Goal: Transaction & Acquisition: Book appointment/travel/reservation

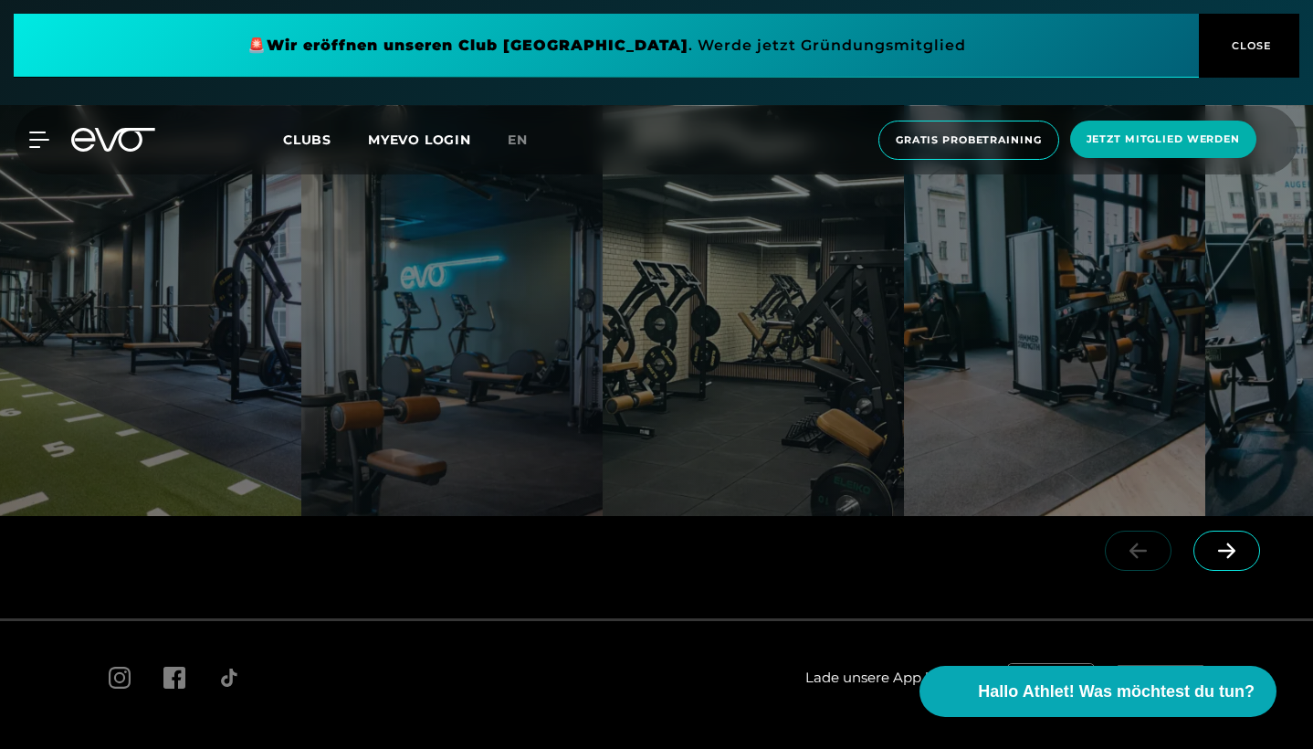
scroll to position [3271, 0]
click at [995, 144] on span "Gratis Probetraining" at bounding box center [969, 140] width 146 height 16
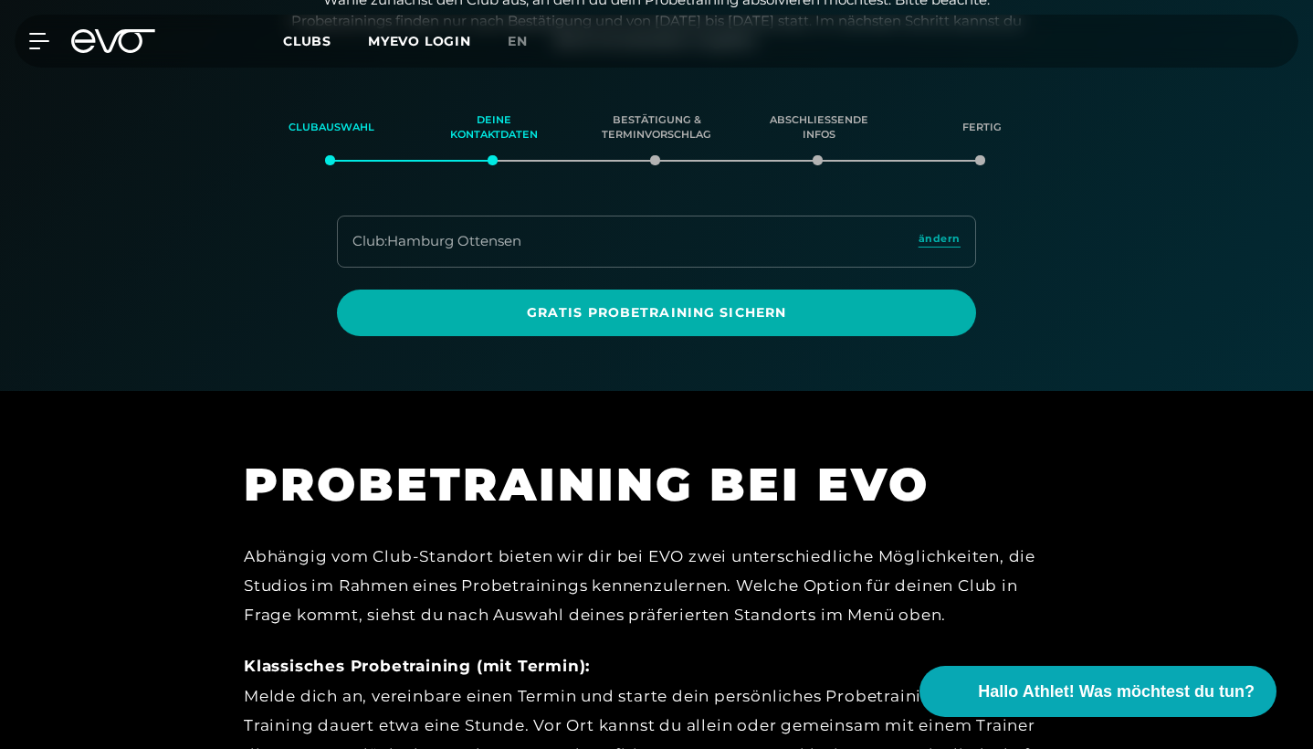
scroll to position [385, 0]
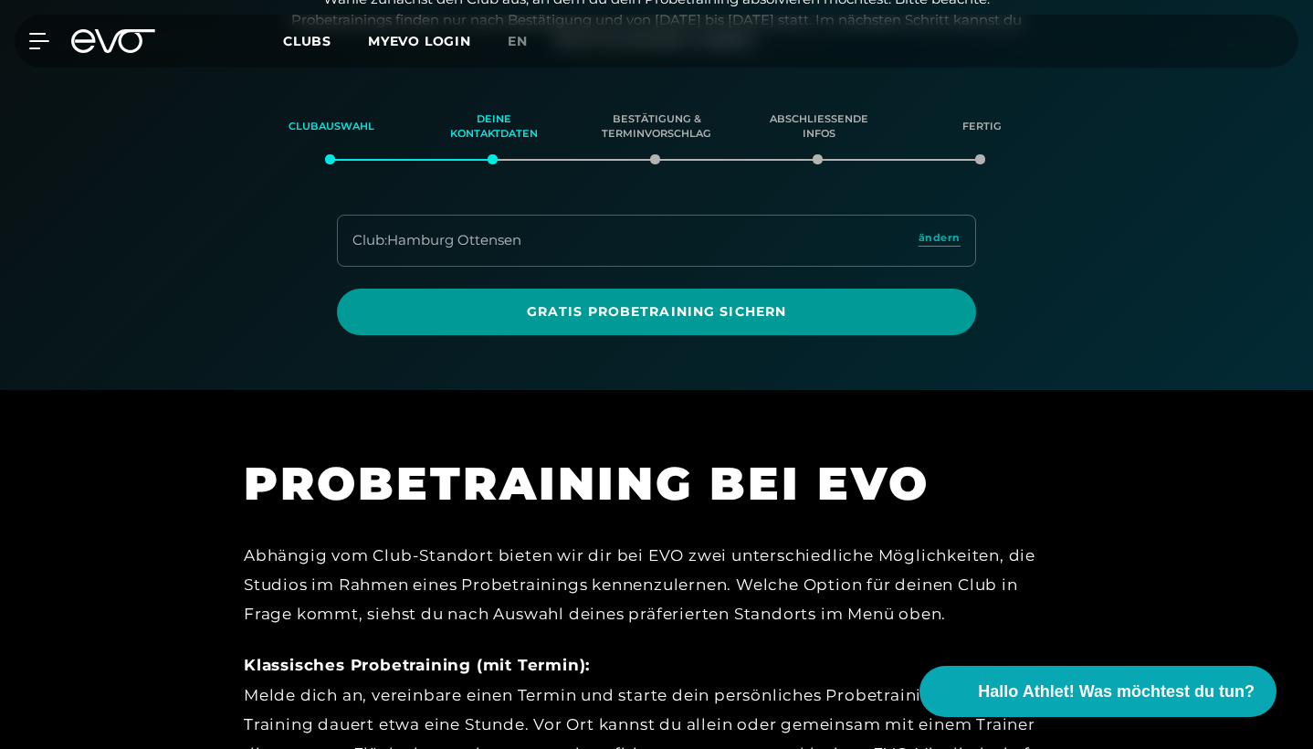
click at [789, 302] on span "Gratis Probetraining sichern" at bounding box center [656, 311] width 595 height 19
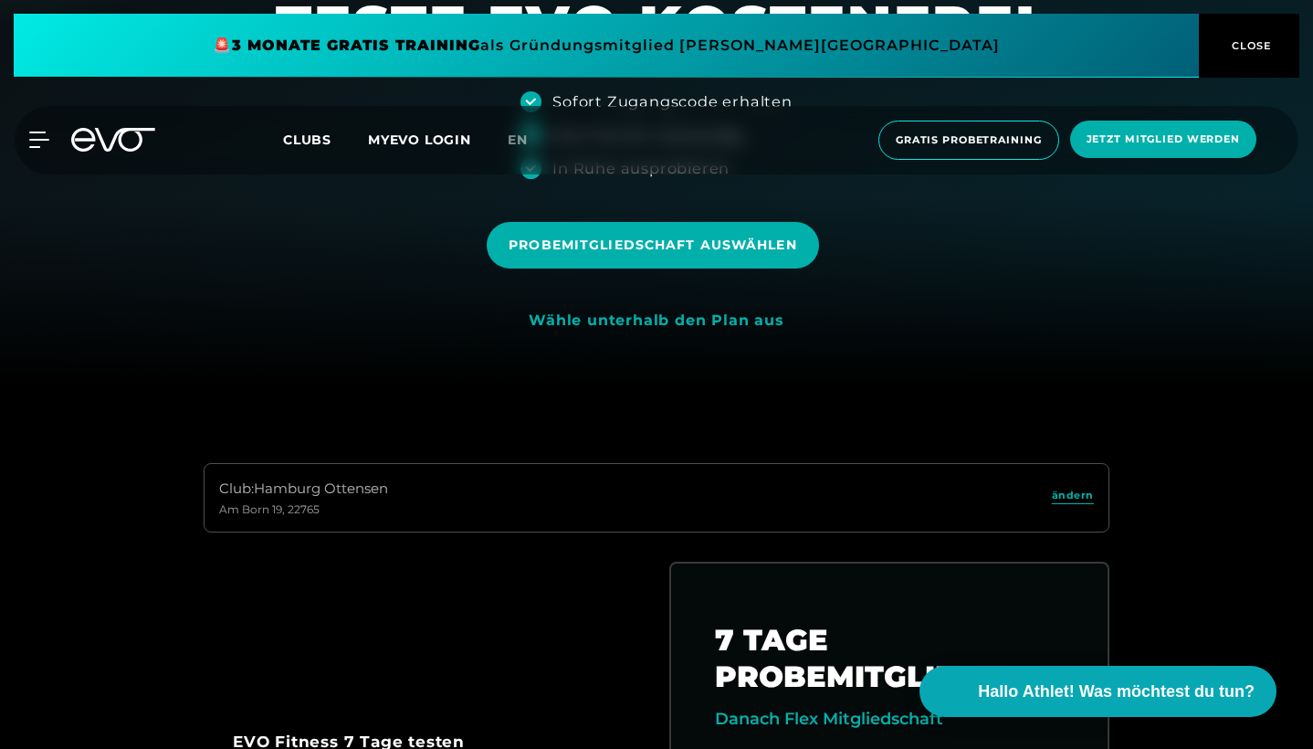
scroll to position [369, 0]
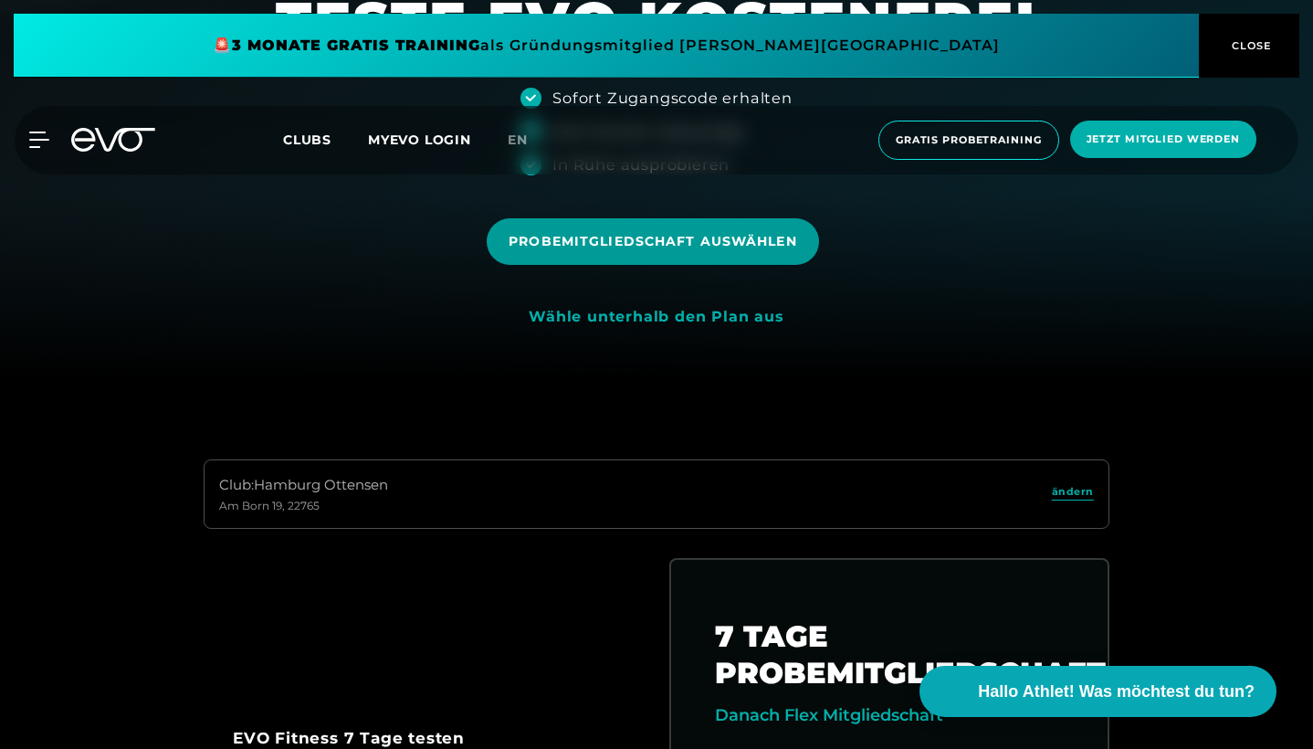
click at [708, 237] on span "Probemitgliedschaft auswählen" at bounding box center [653, 241] width 288 height 19
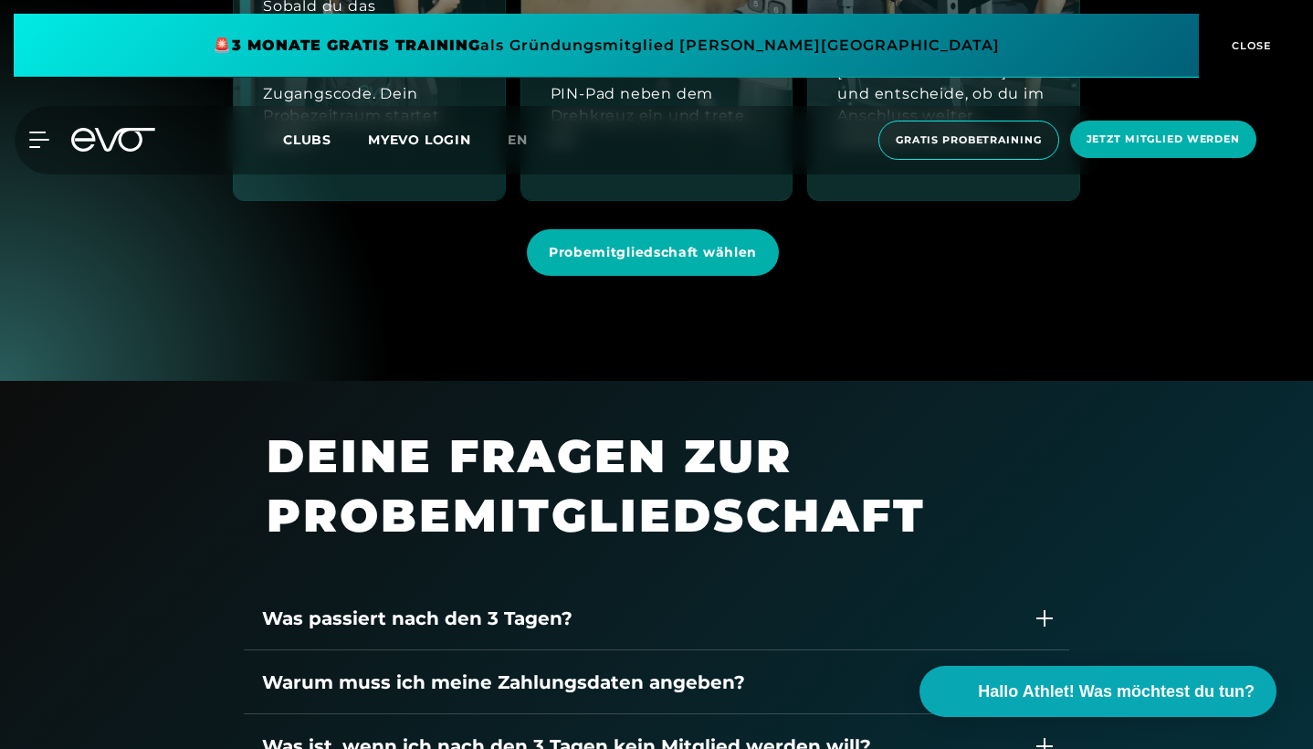
scroll to position [2303, 0]
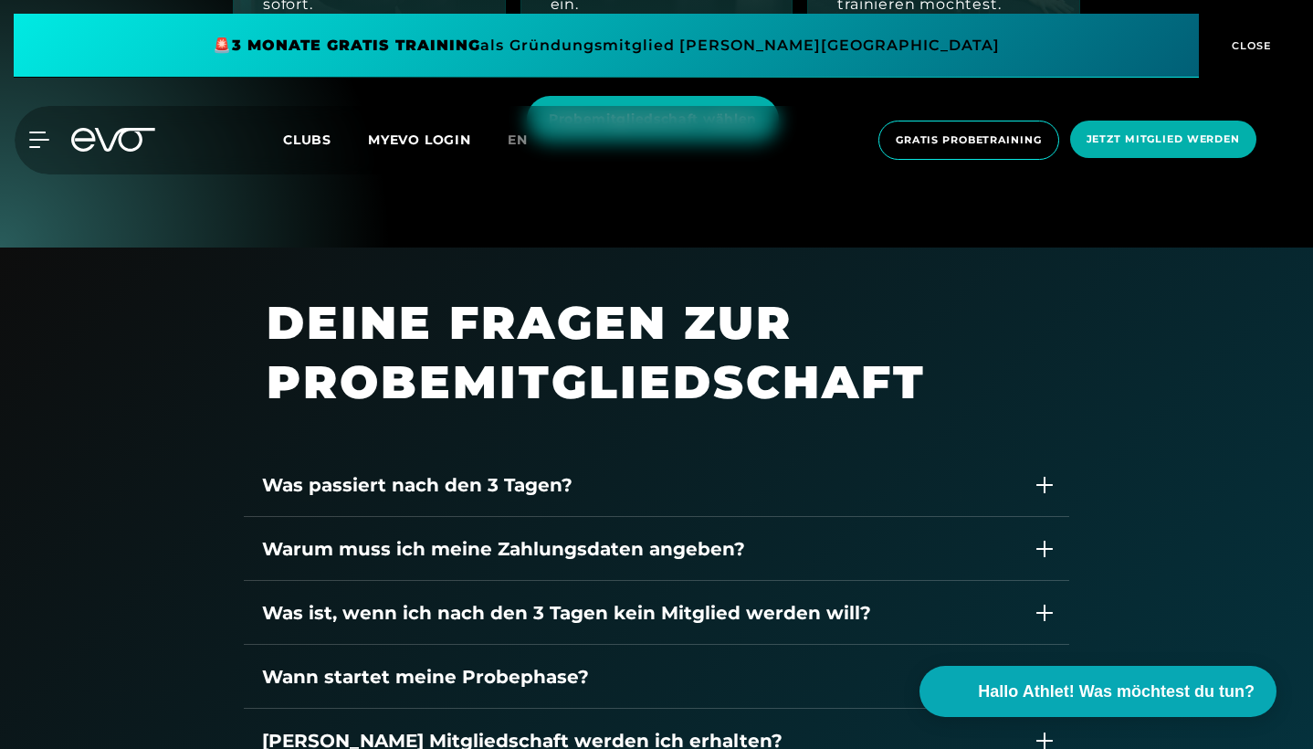
click at [96, 142] on icon at bounding box center [113, 140] width 84 height 24
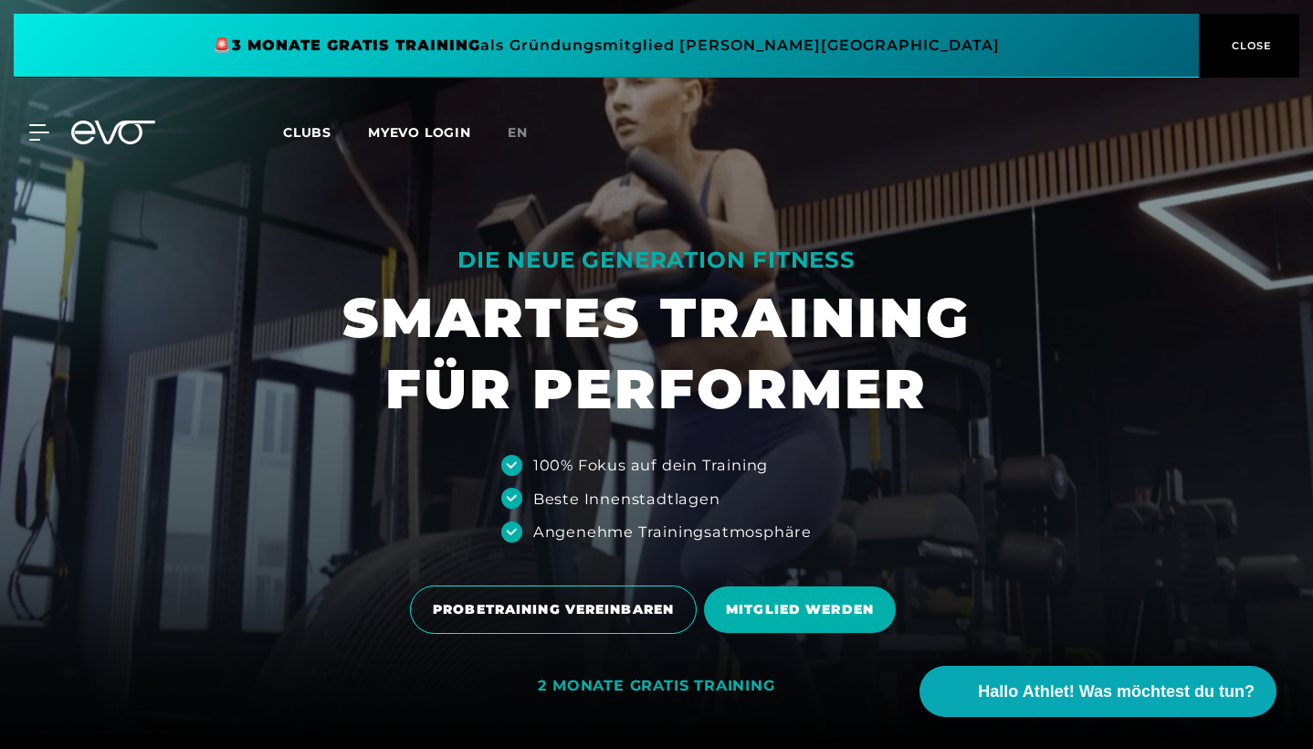
click at [313, 129] on span "Clubs" at bounding box center [307, 132] width 48 height 16
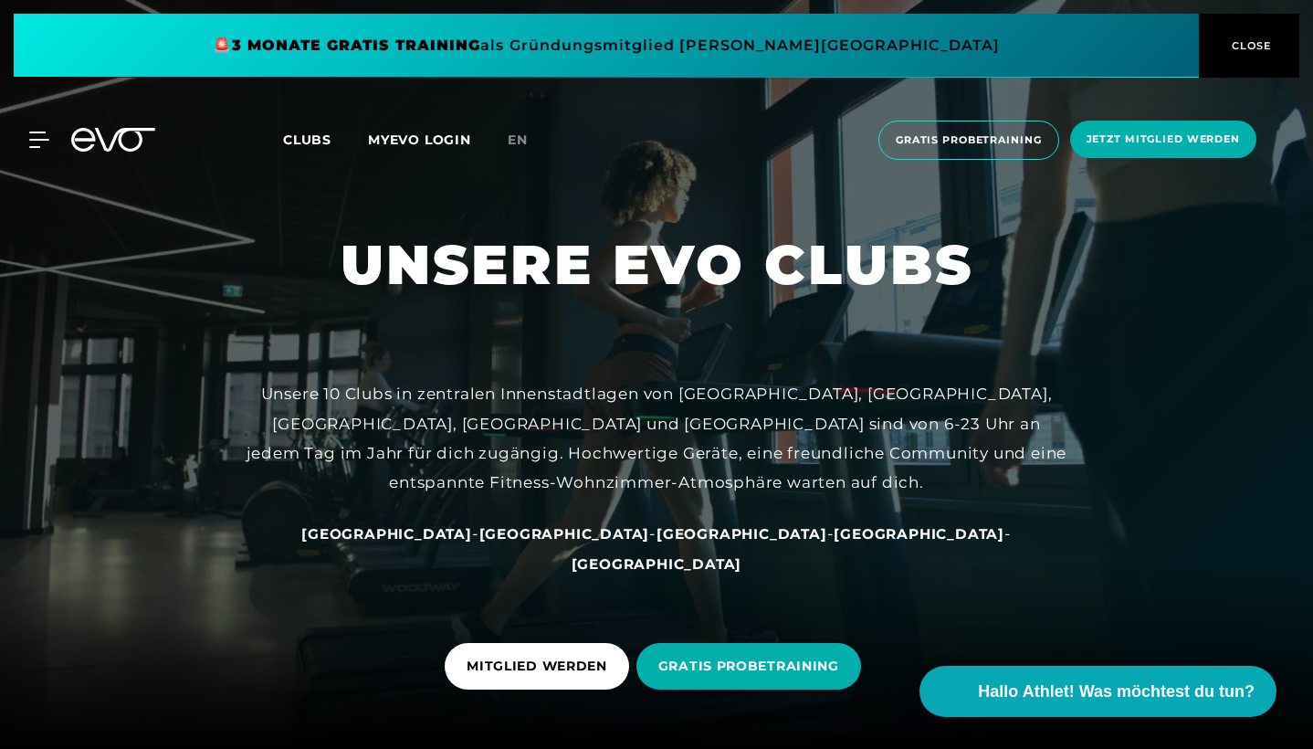
click at [111, 146] on icon at bounding box center [125, 140] width 60 height 24
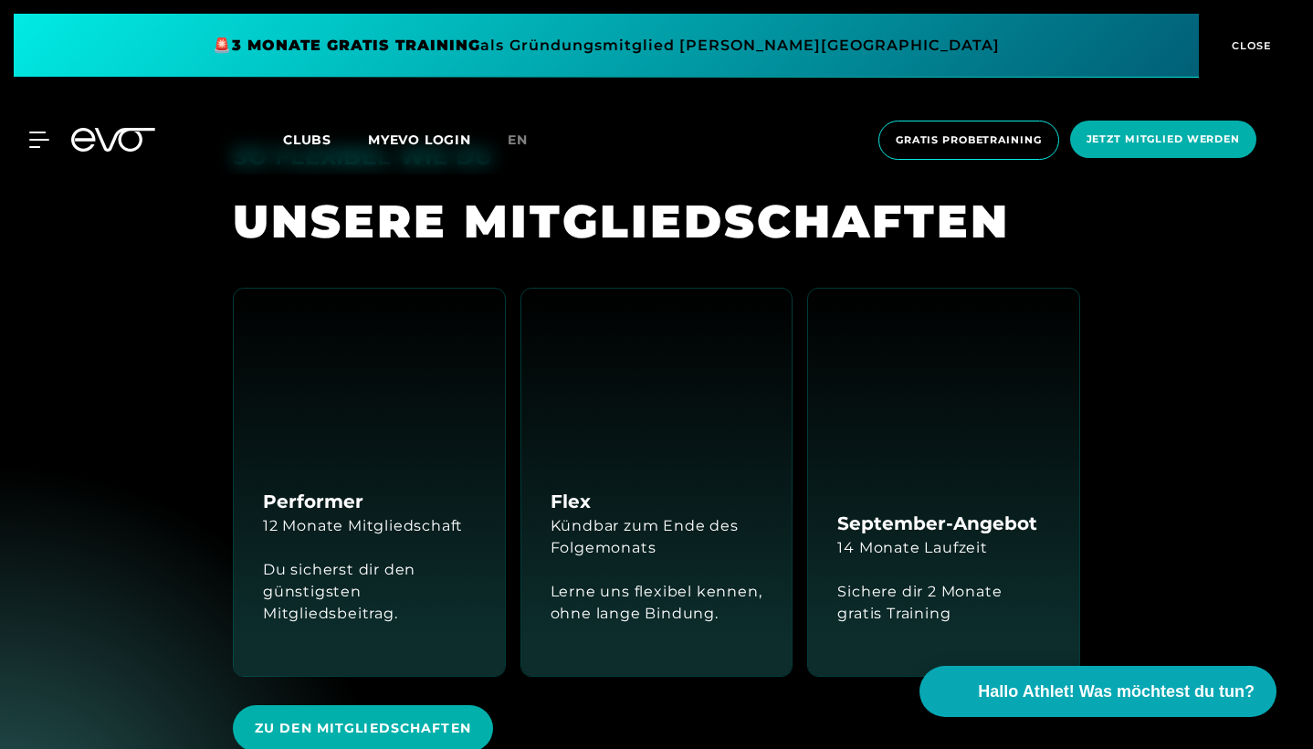
scroll to position [4488, 0]
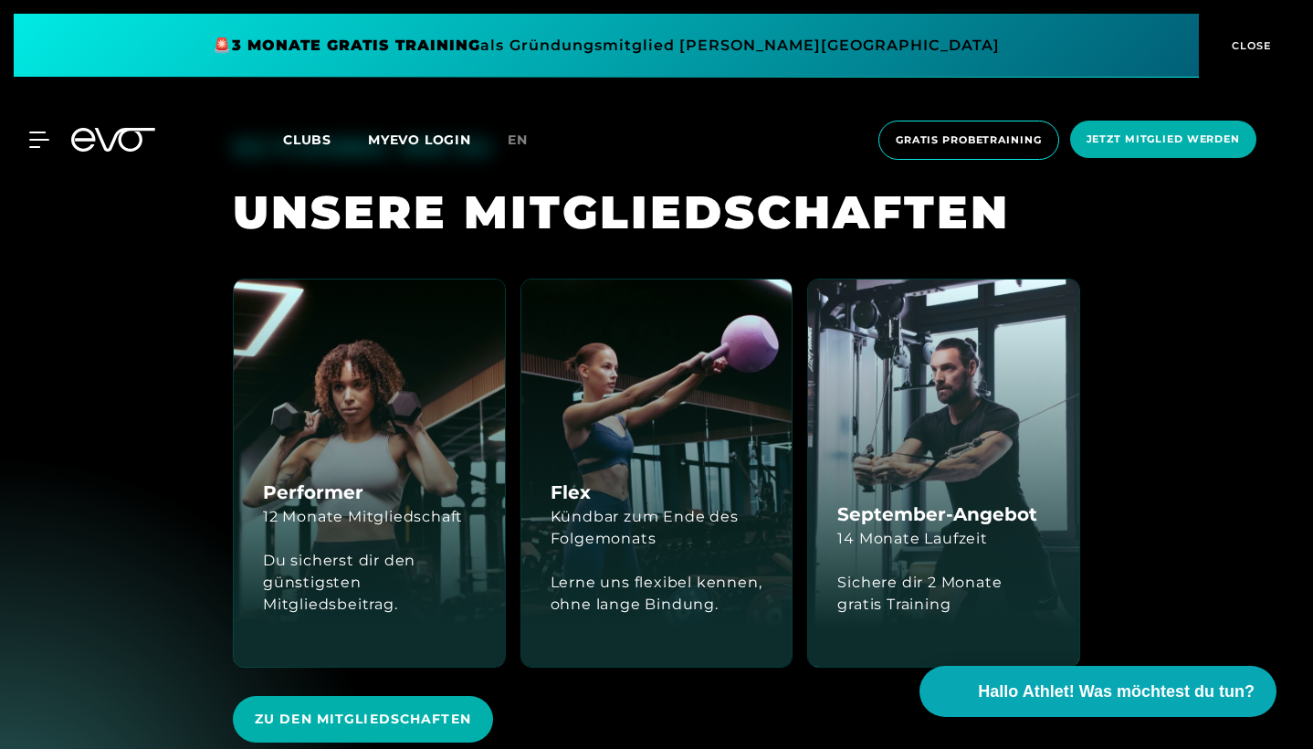
click at [675, 550] on div "Lerne uns flexibel kennen, ohne lange Bindung." at bounding box center [657, 594] width 213 height 88
click at [652, 572] on div "Lerne uns flexibel kennen, ohne lange Bindung." at bounding box center [657, 594] width 213 height 44
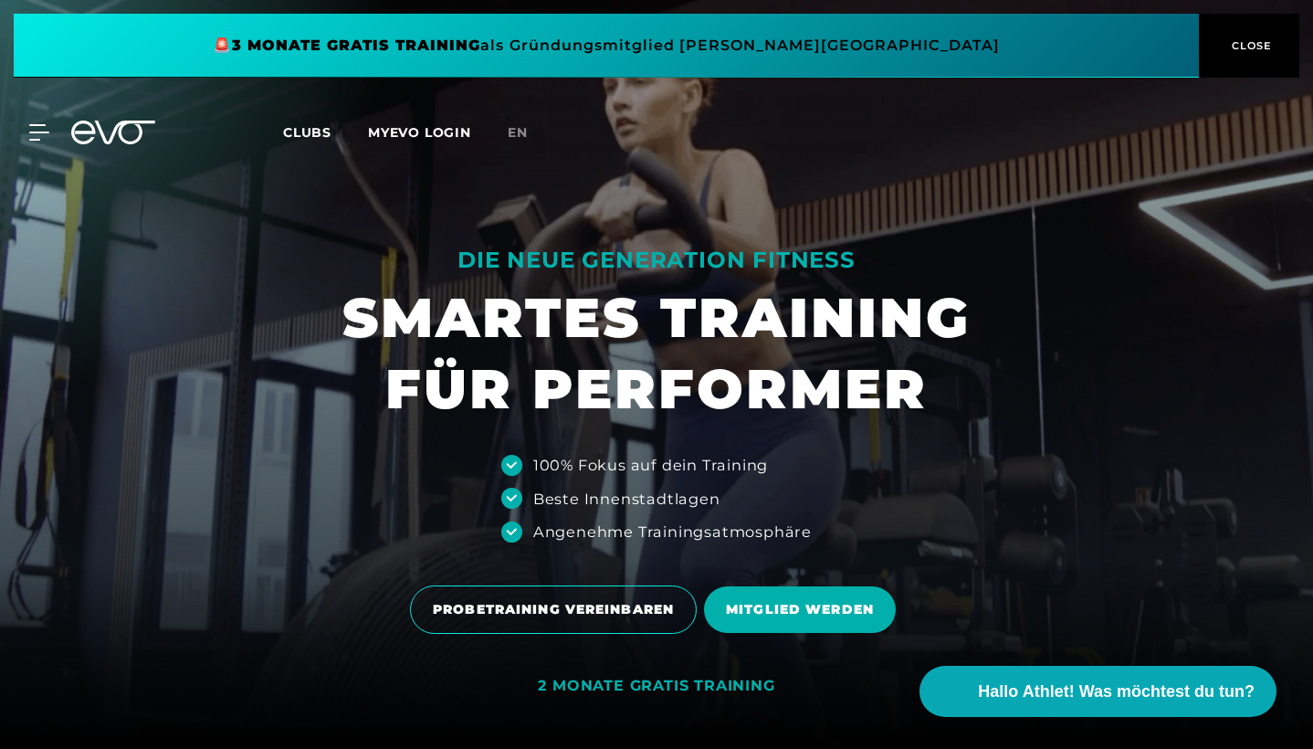
scroll to position [0, 0]
click at [313, 123] on link "Clubs" at bounding box center [325, 131] width 85 height 17
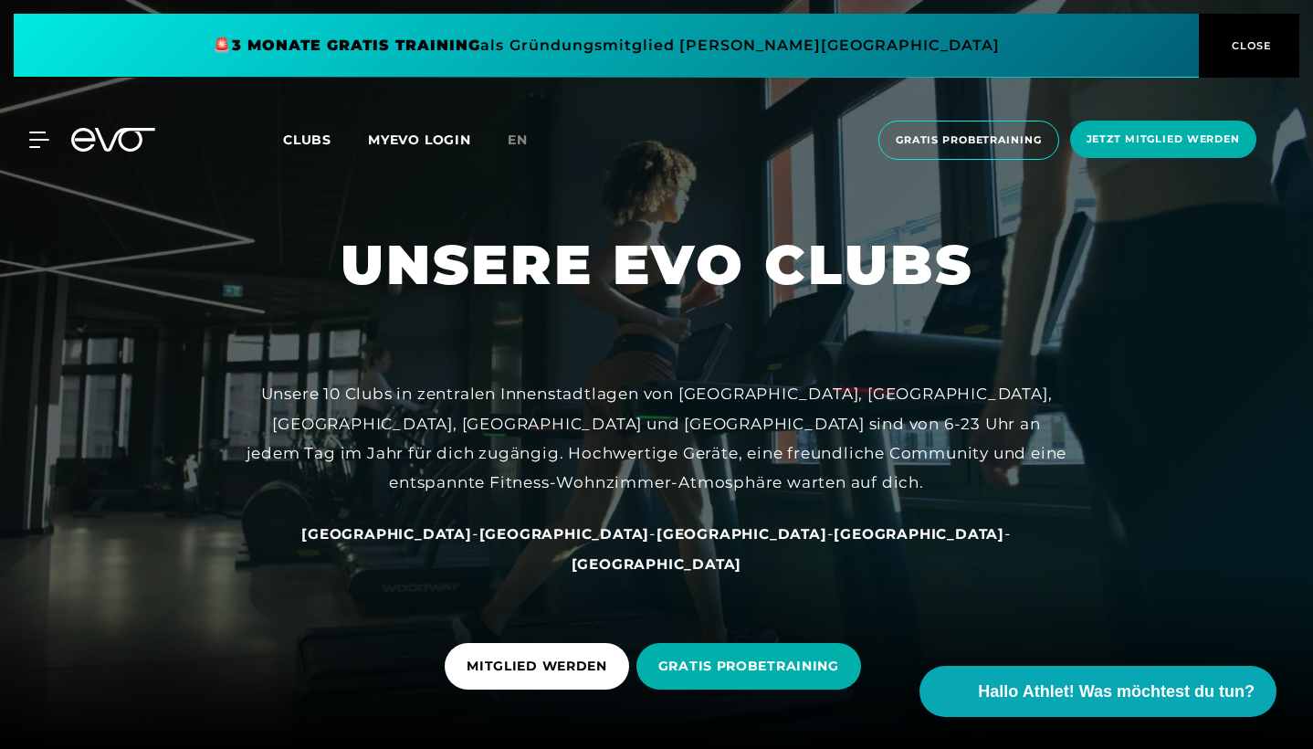
click at [419, 141] on link "MYEVO LOGIN" at bounding box center [419, 140] width 103 height 16
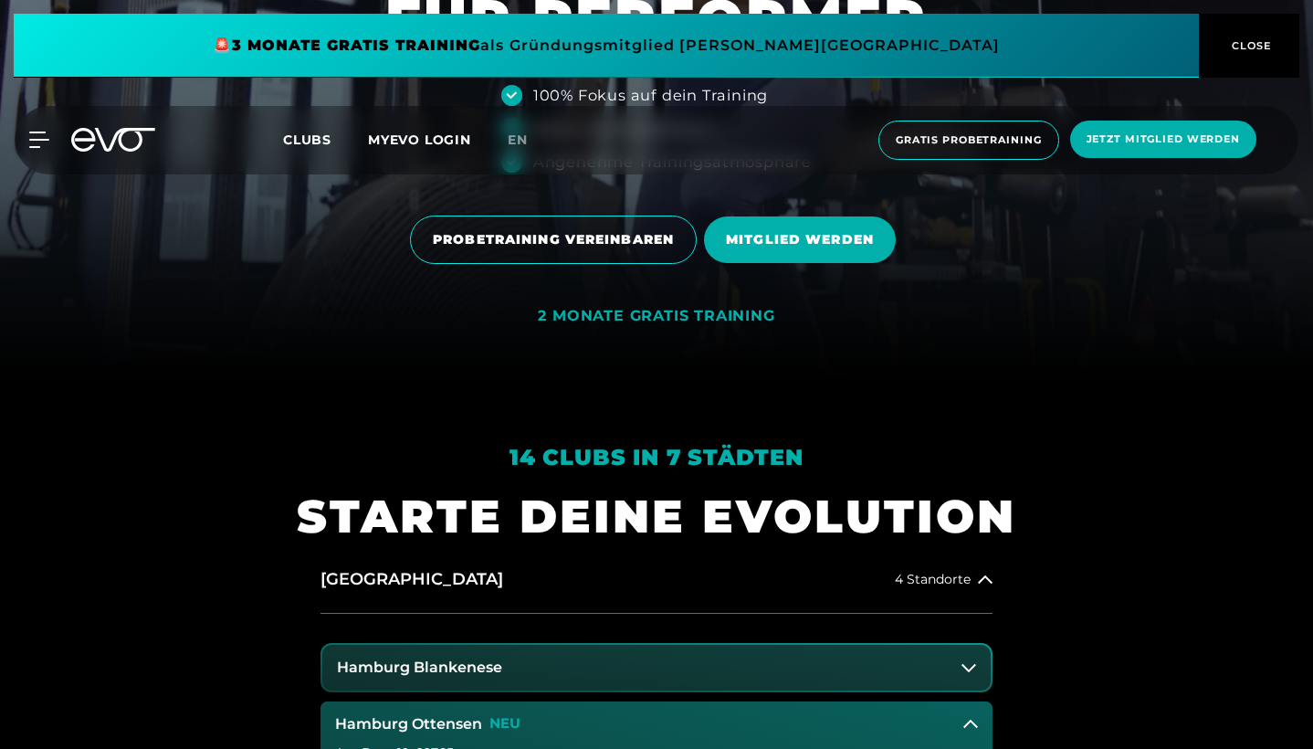
scroll to position [370, 0]
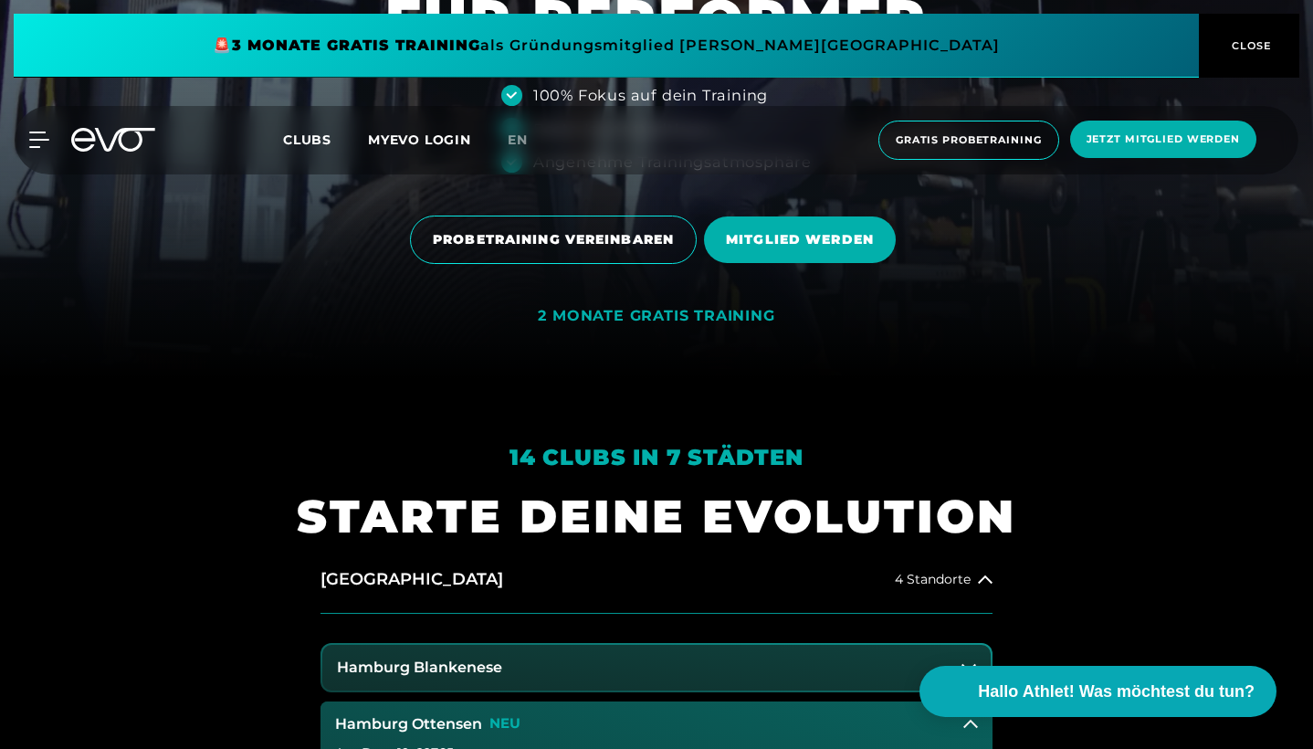
click at [508, 716] on p "NEU" at bounding box center [505, 724] width 31 height 16
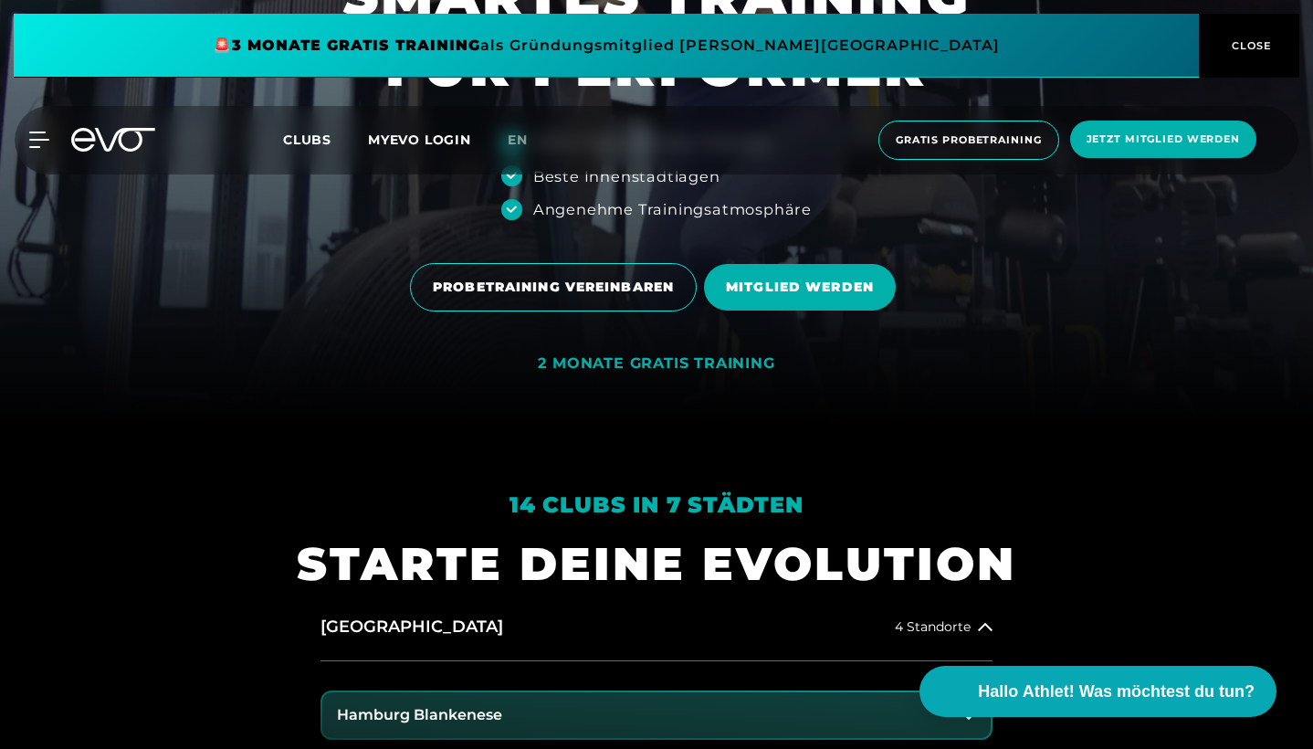
scroll to position [177, 0]
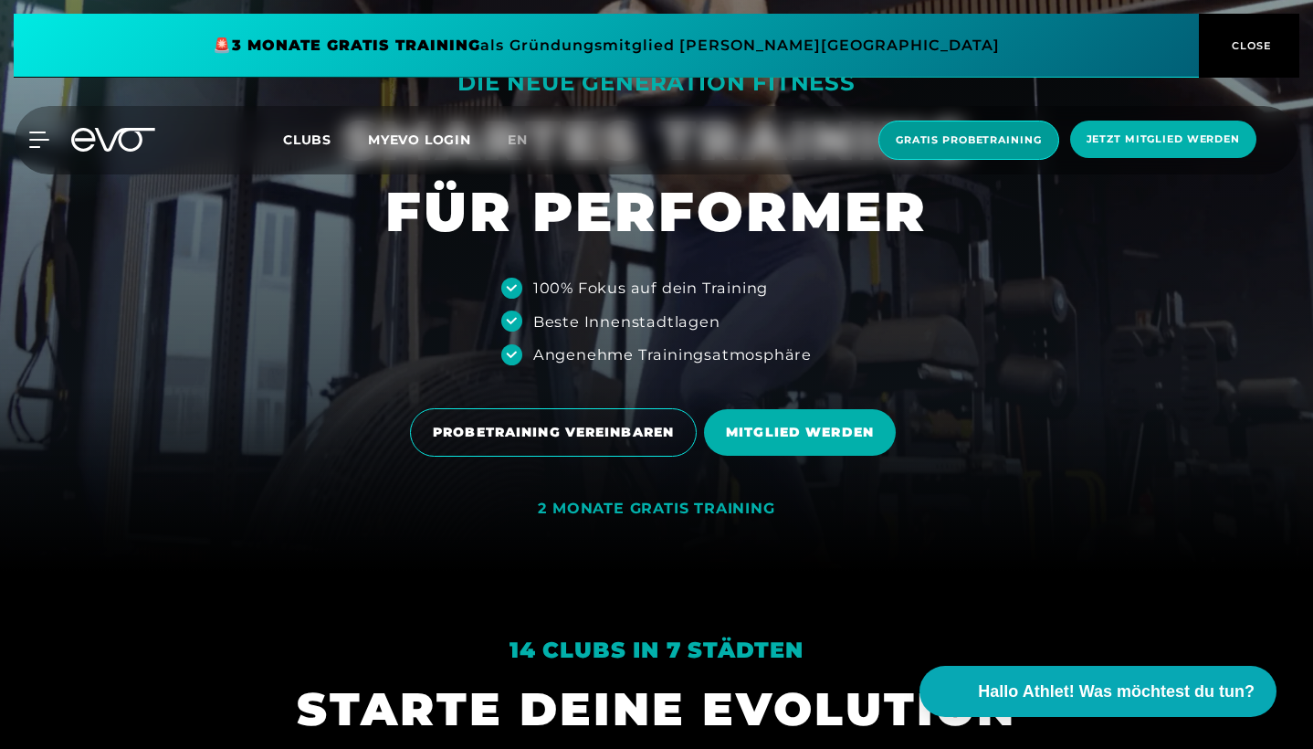
click at [994, 136] on span "Gratis Probetraining" at bounding box center [969, 140] width 146 height 16
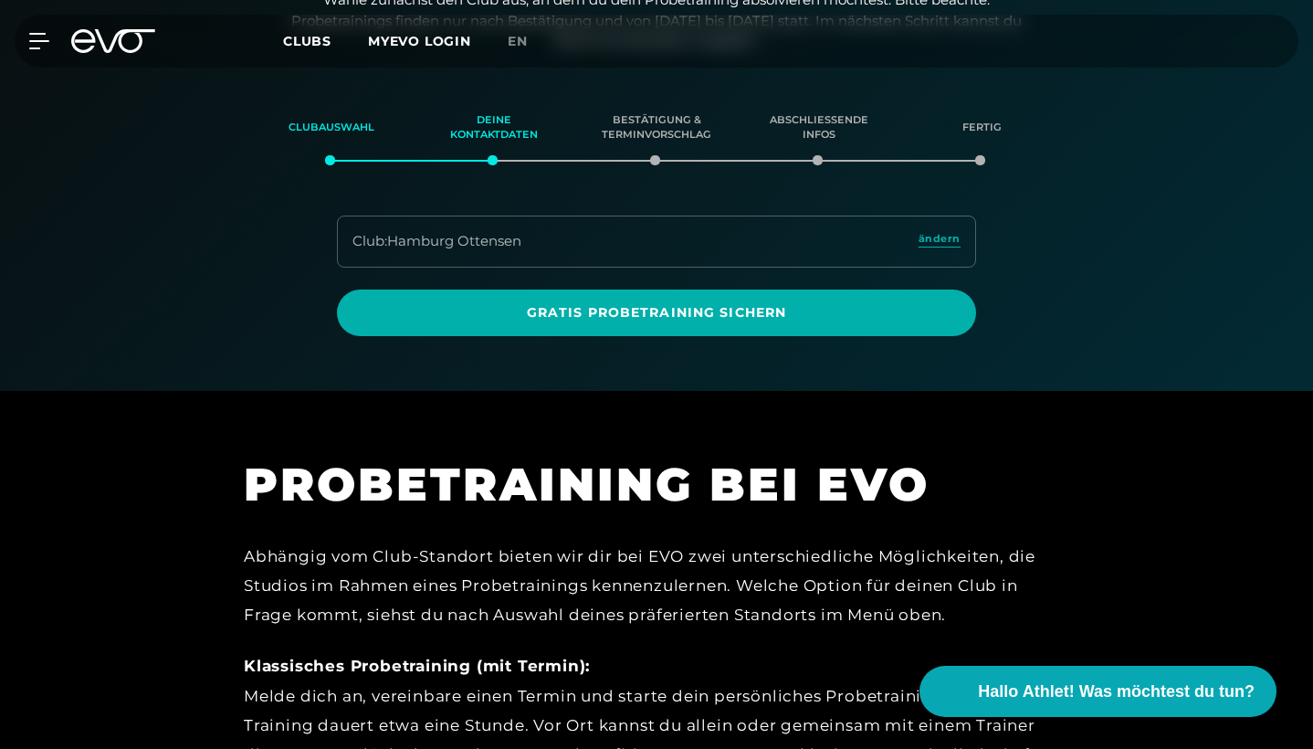
scroll to position [385, 0]
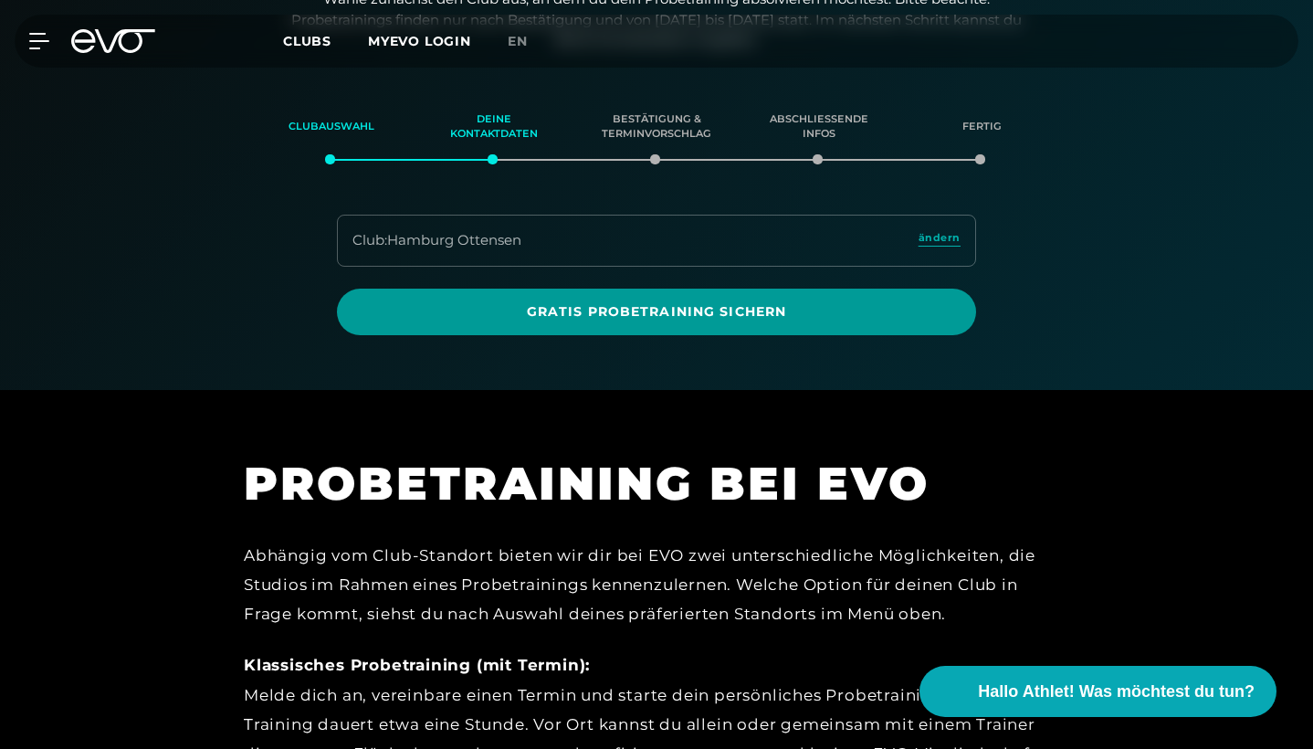
click at [755, 321] on span "Gratis Probetraining sichern" at bounding box center [656, 312] width 639 height 47
